Goal: Check status: Check status

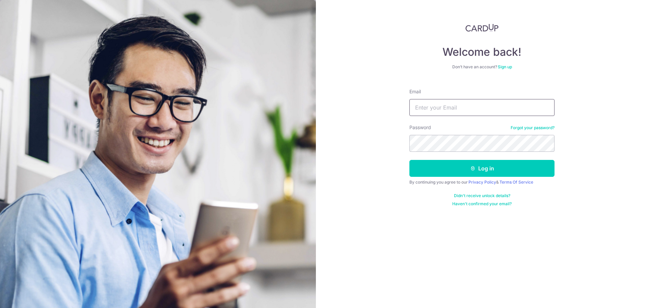
click at [453, 107] on input "Email" at bounding box center [481, 107] width 145 height 17
type input "[EMAIL_ADDRESS][DOMAIN_NAME]"
click at [409, 160] on button "Log in" at bounding box center [481, 168] width 145 height 17
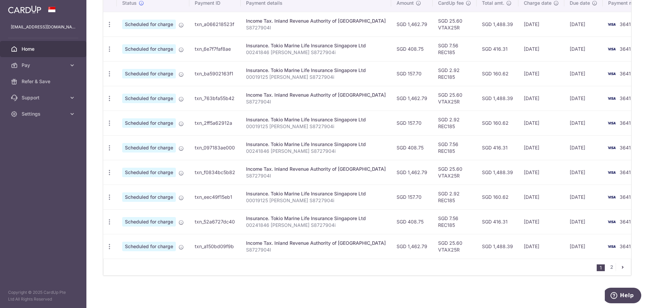
scroll to position [124, 0]
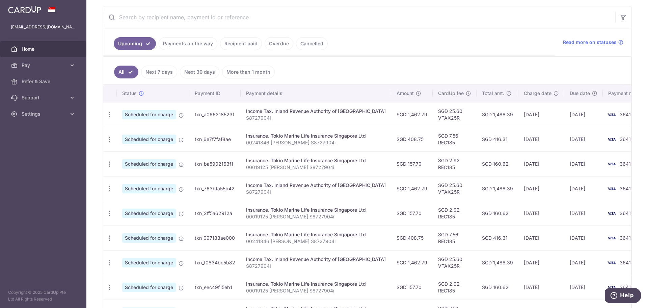
click at [248, 43] on link "Recipient paid" at bounding box center [241, 43] width 42 height 13
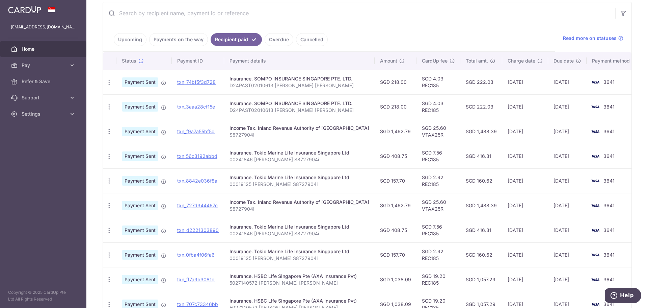
scroll to position [180, 0]
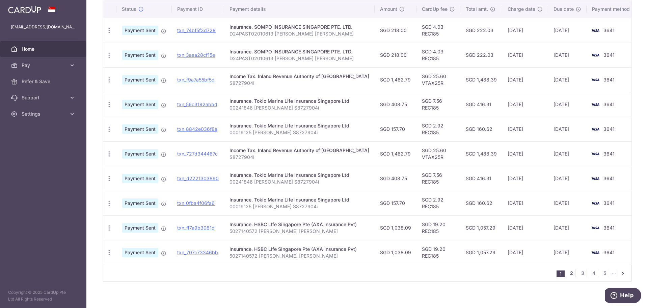
click at [567, 271] on link "2" at bounding box center [571, 273] width 8 height 8
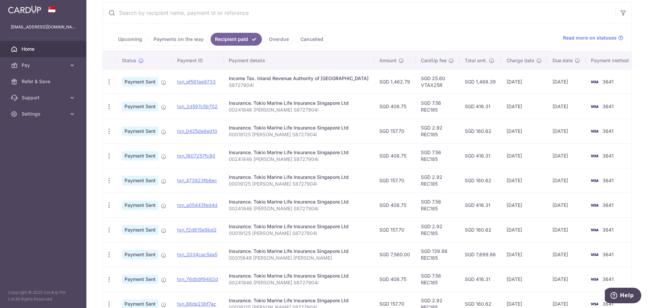
scroll to position [51, 0]
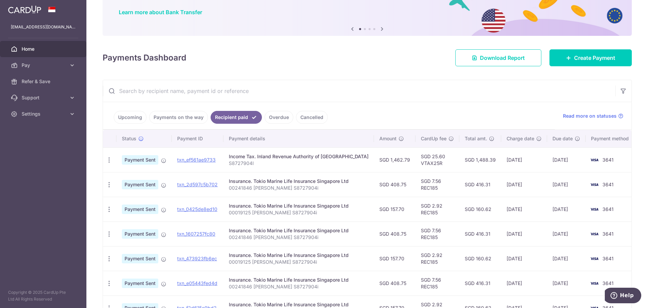
click at [138, 116] on link "Upcoming" at bounding box center [130, 117] width 33 height 13
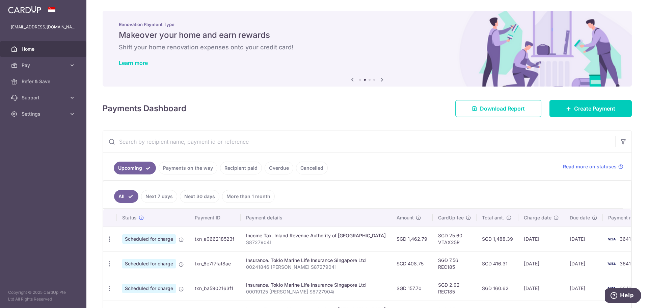
scroll to position [0, 0]
